Goal: Task Accomplishment & Management: Manage account settings

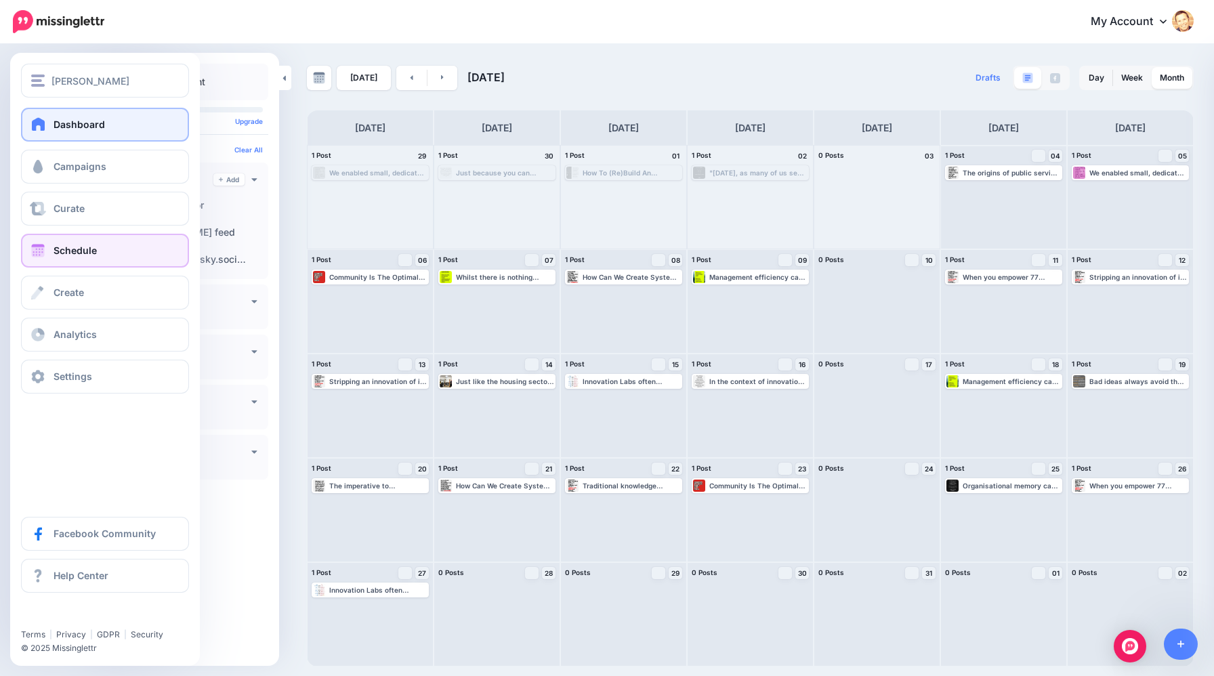
click at [38, 131] on link "Dashboard" at bounding box center [105, 125] width 168 height 34
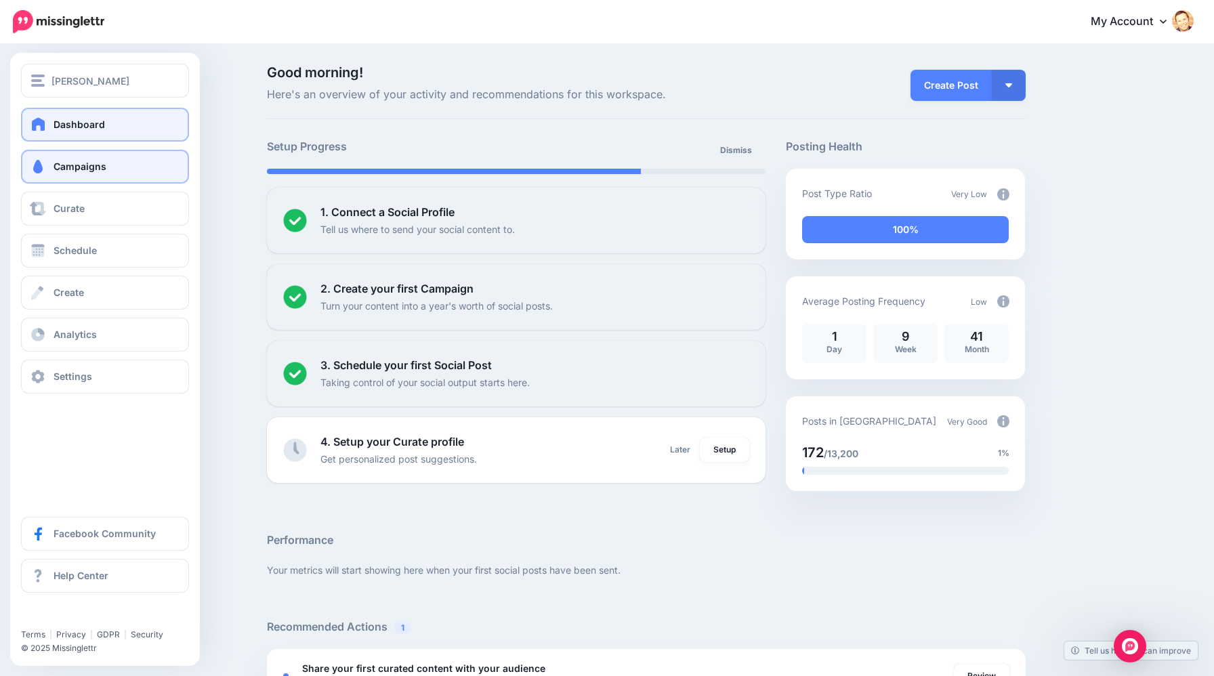
click at [59, 180] on link "Campaigns" at bounding box center [105, 167] width 168 height 34
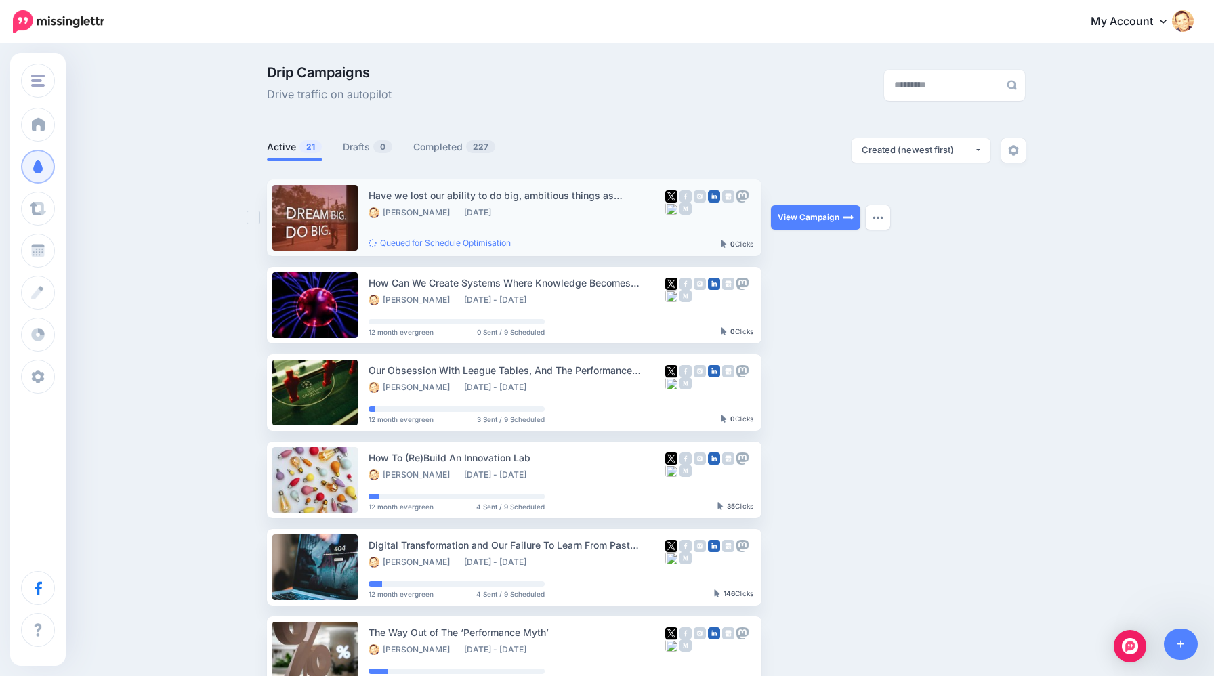
click at [440, 243] on link "Queued for Schedule Optimisation" at bounding box center [440, 243] width 142 height 10
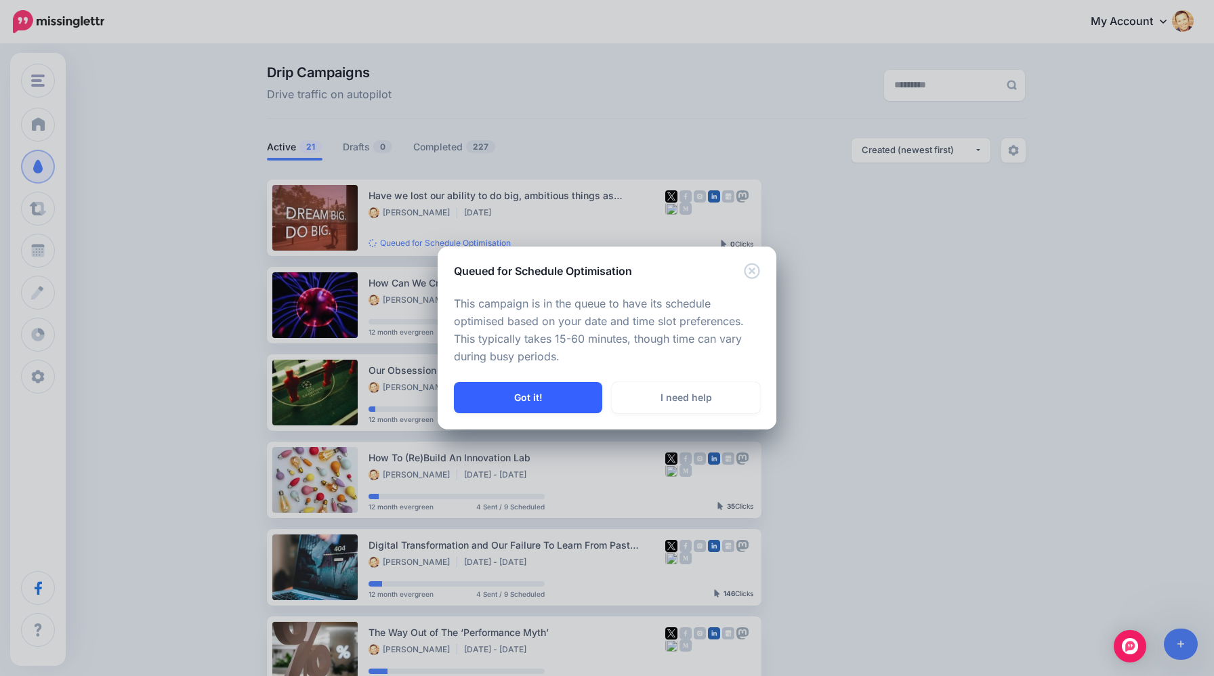
click at [522, 399] on button "Got it!" at bounding box center [528, 397] width 148 height 31
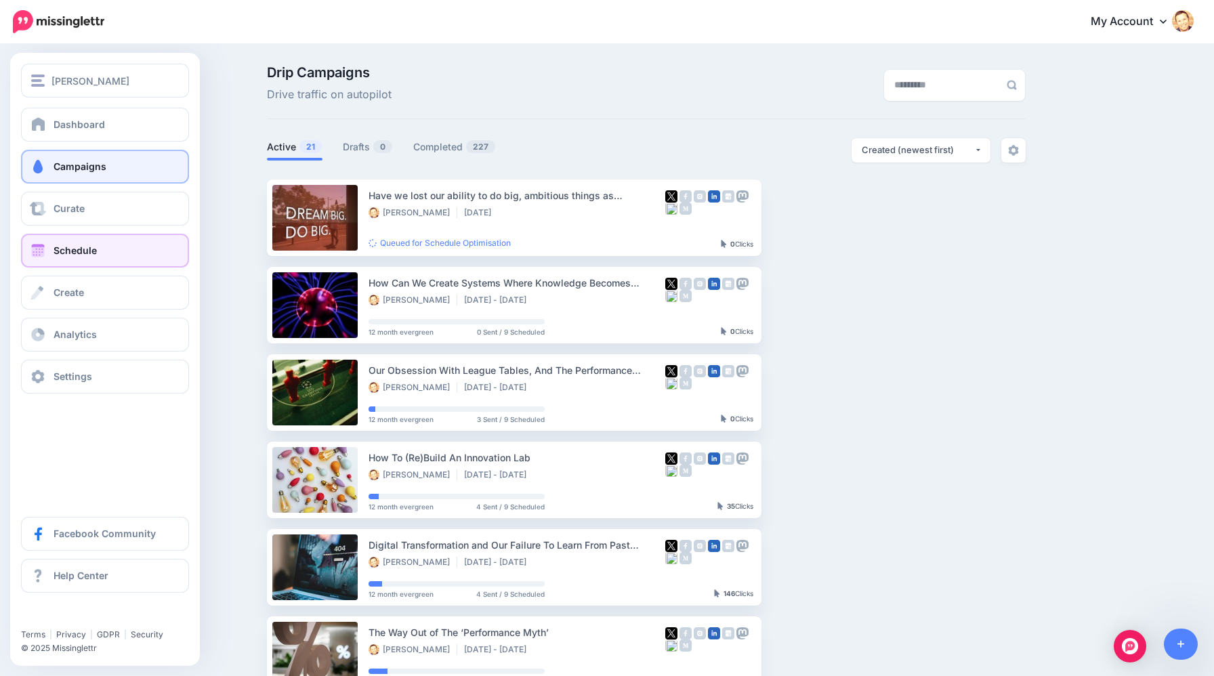
click at [60, 245] on span "Schedule" at bounding box center [75, 251] width 43 height 12
